Goal: Transaction & Acquisition: Purchase product/service

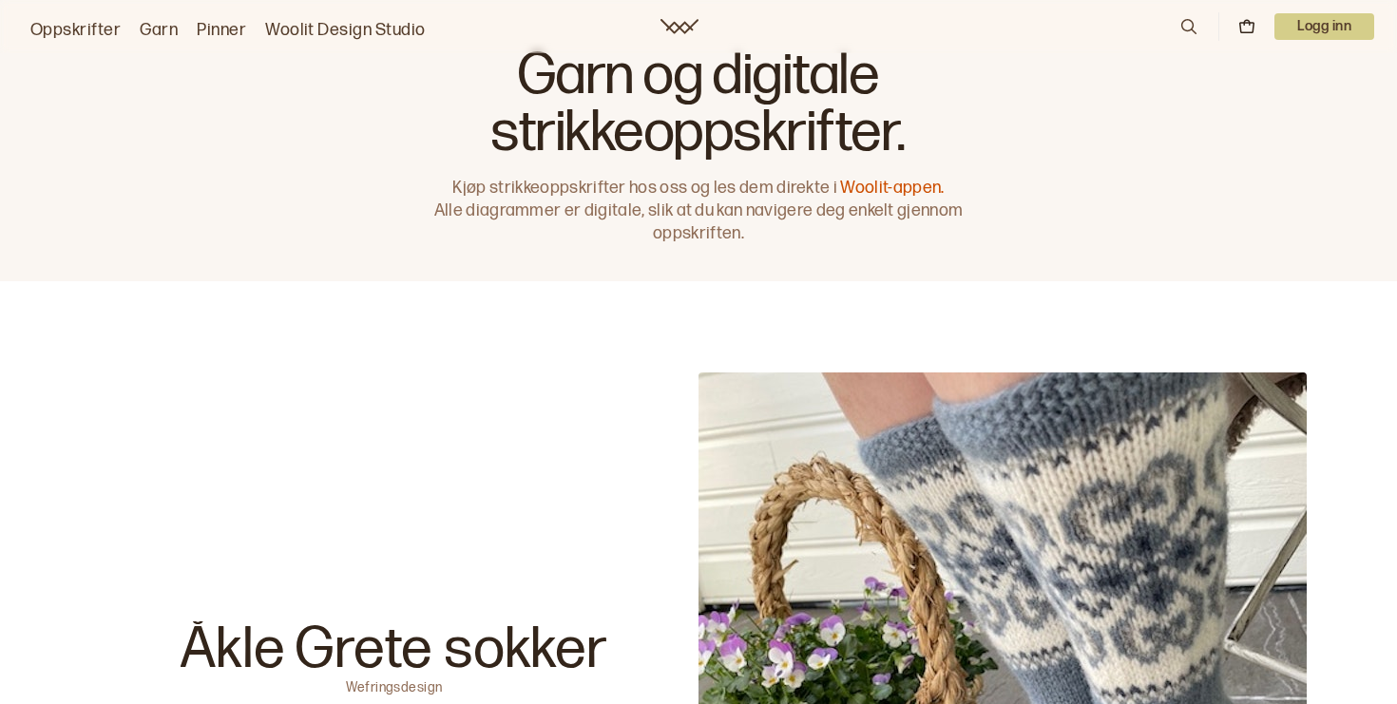
click at [1305, 31] on p "Logg inn" at bounding box center [1324, 26] width 100 height 27
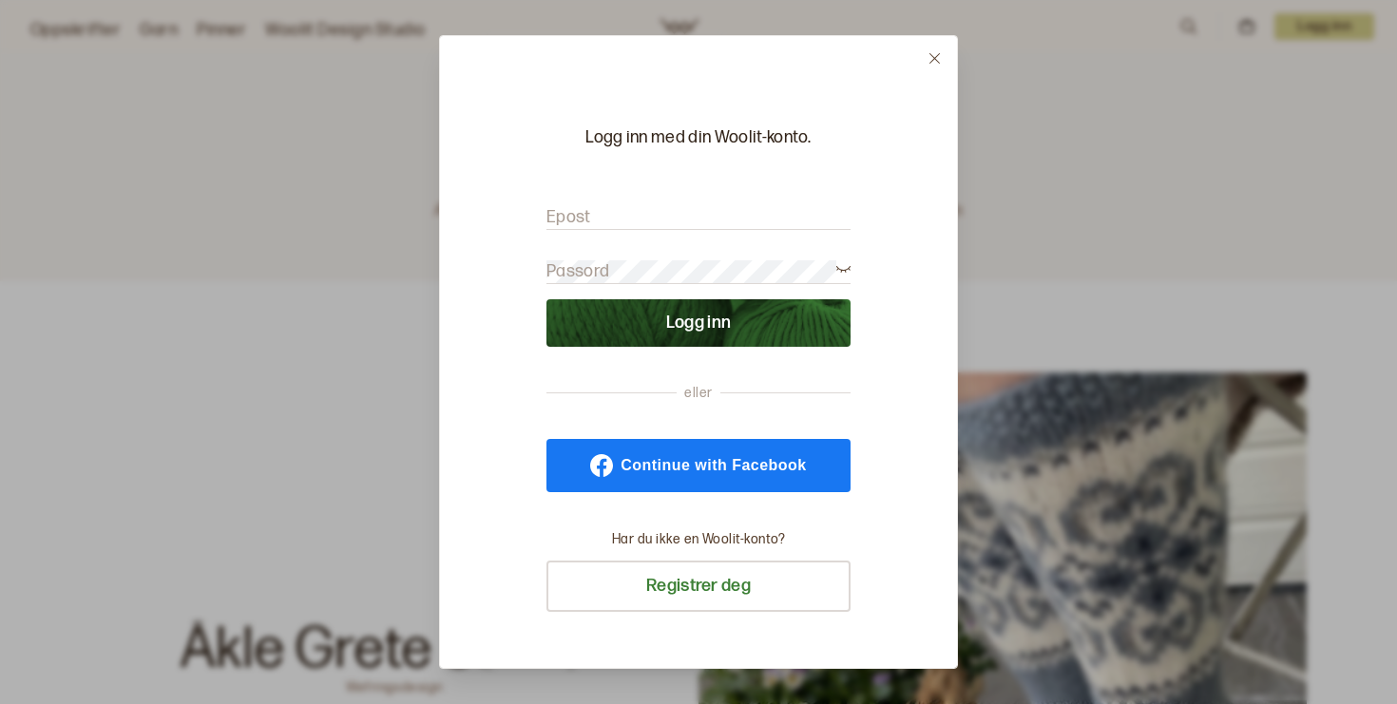
type input "[EMAIL_ADDRESS][DOMAIN_NAME]"
click at [699, 323] on button "Logg inn" at bounding box center [698, 323] width 304 height 48
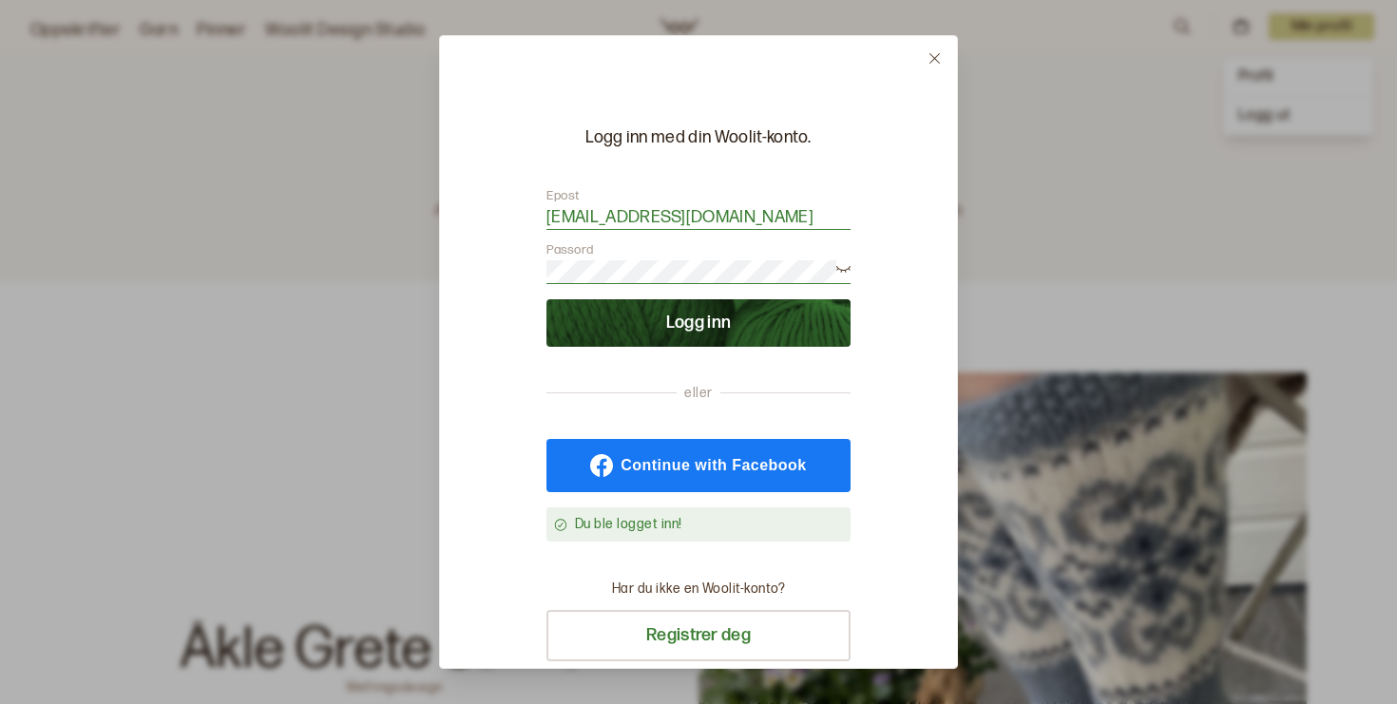
click at [700, 315] on button "Logg inn" at bounding box center [698, 323] width 304 height 48
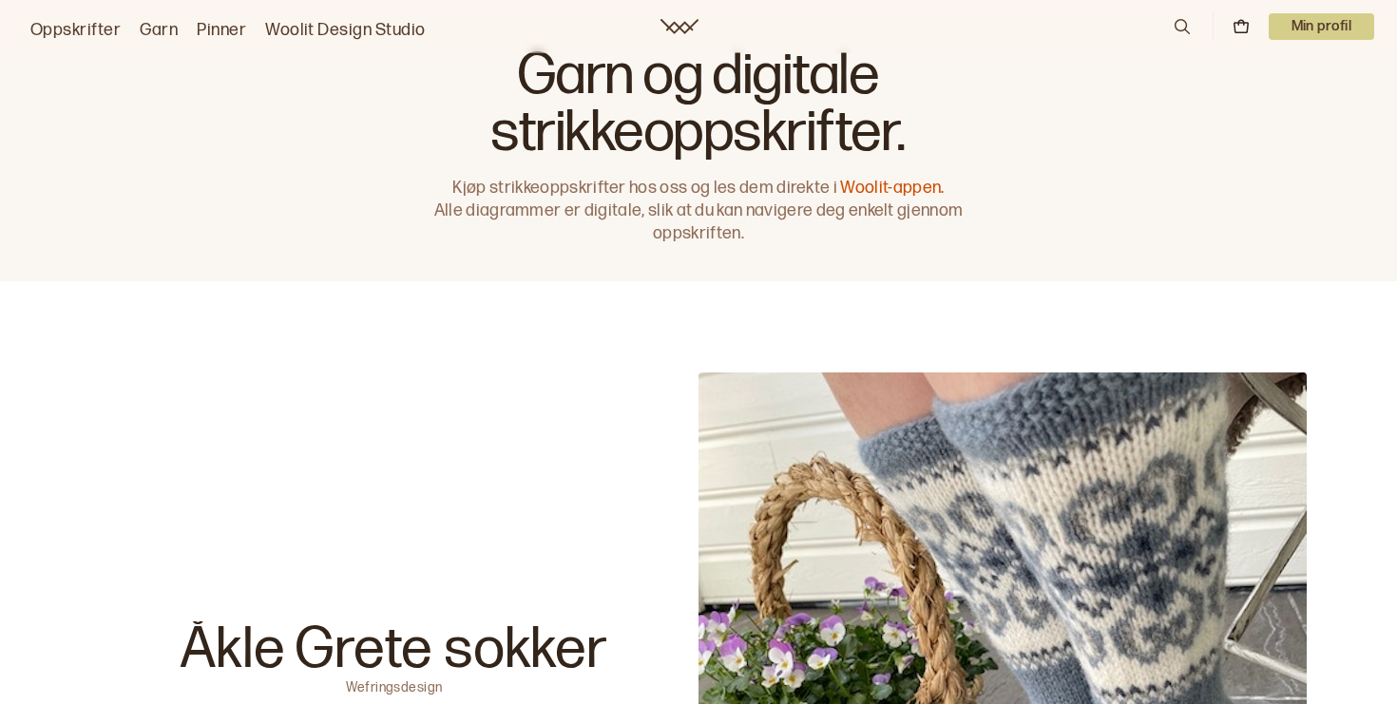
click at [1338, 16] on p "Min profil" at bounding box center [1322, 26] width 106 height 27
click at [1290, 70] on div "Profil" at bounding box center [1298, 77] width 150 height 38
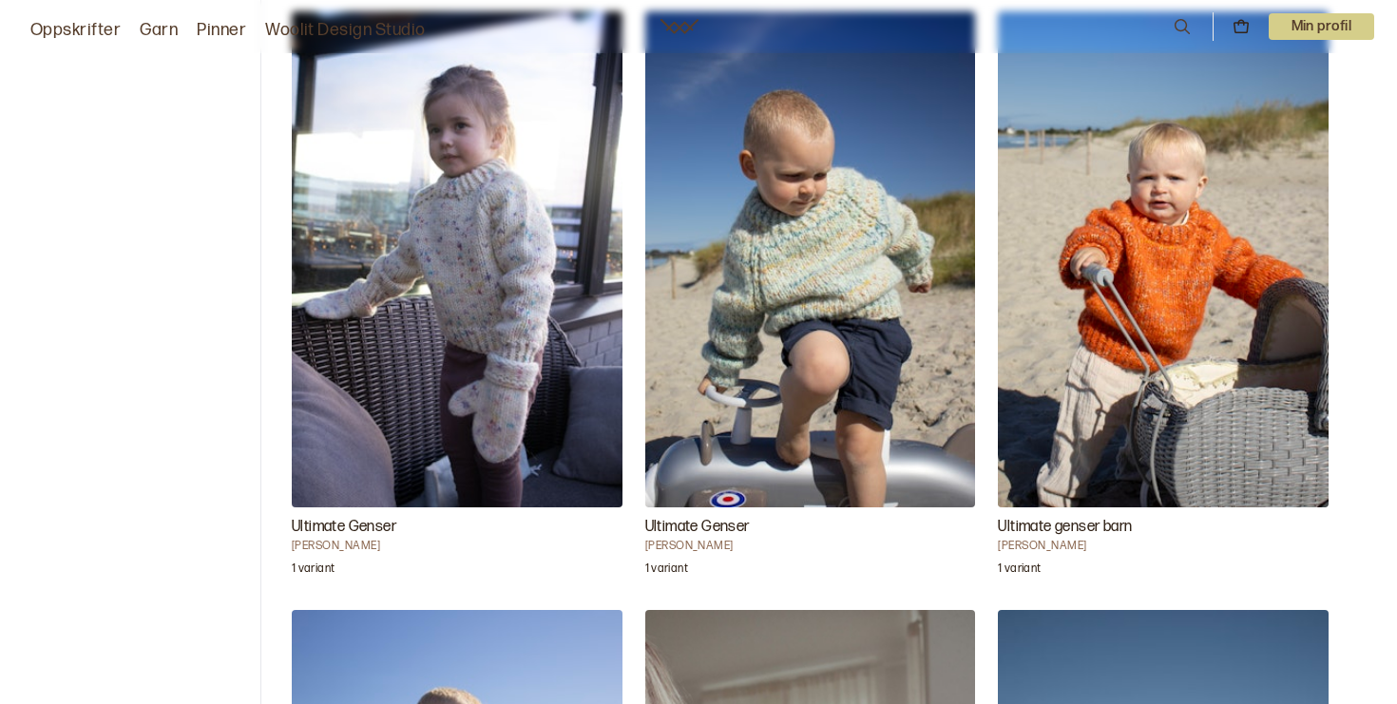
scroll to position [707, 0]
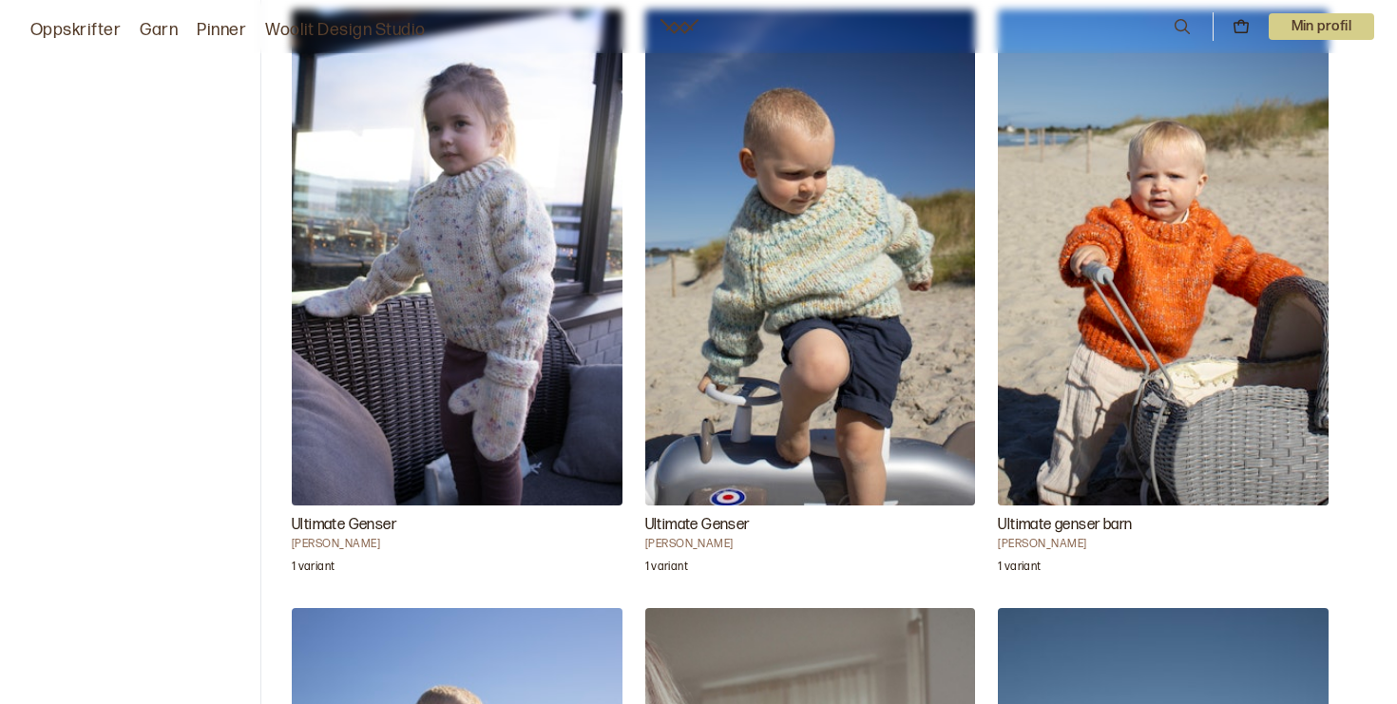
click at [873, 250] on img "Ultimate Genser" at bounding box center [810, 258] width 331 height 496
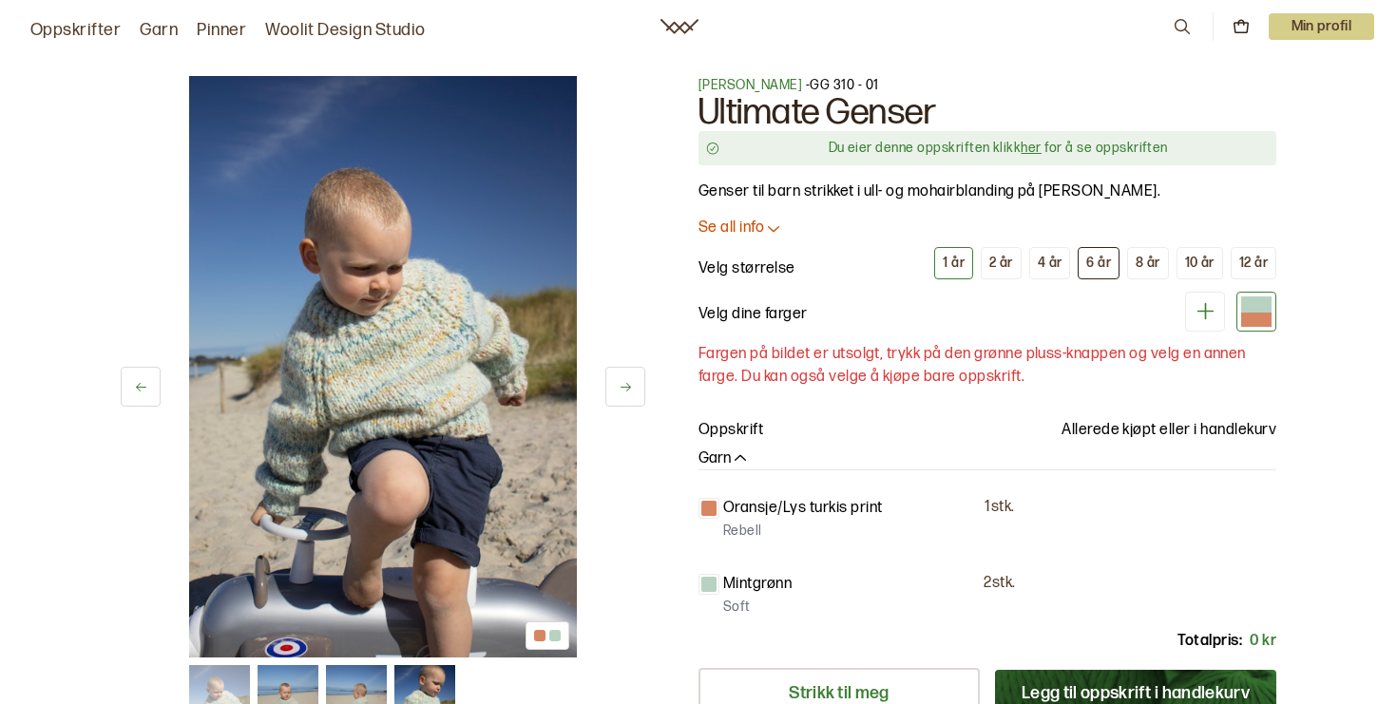
click at [1091, 261] on div "6 år" at bounding box center [1098, 263] width 25 height 17
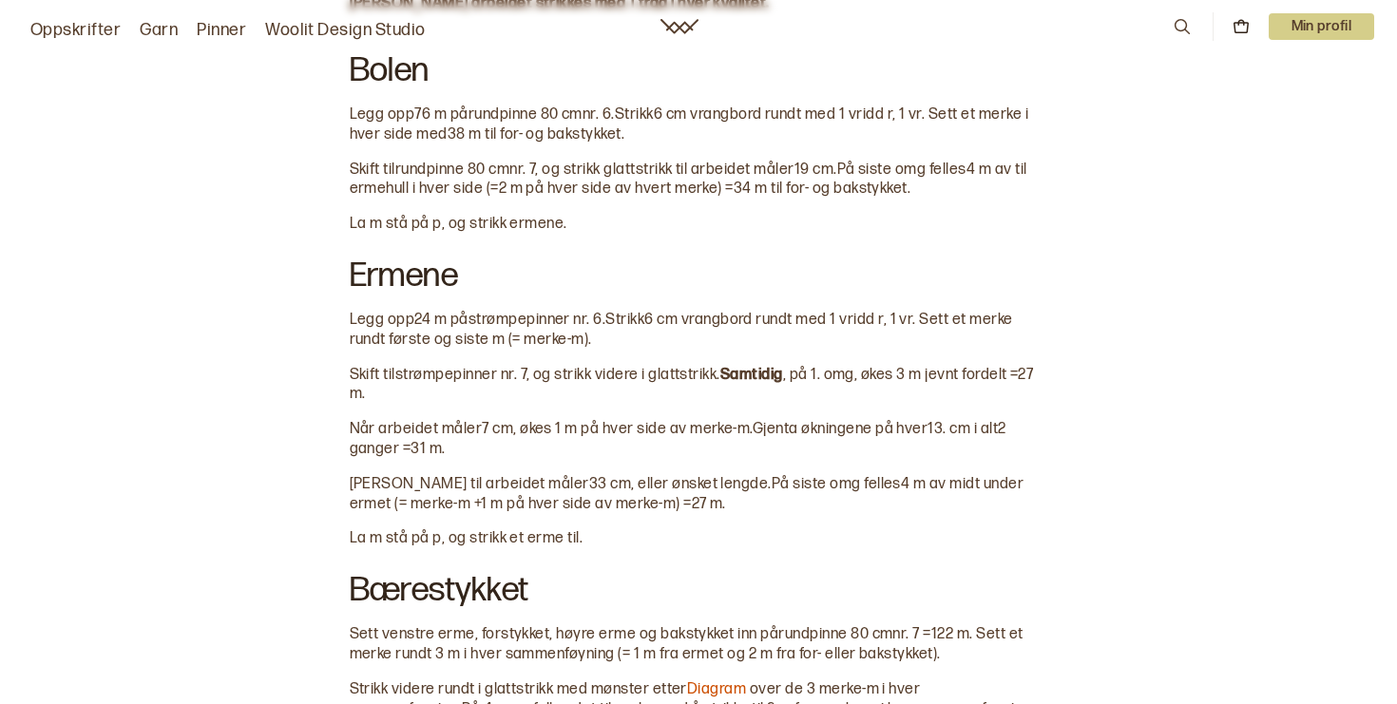
scroll to position [1289, 0]
